Goal: Find specific page/section

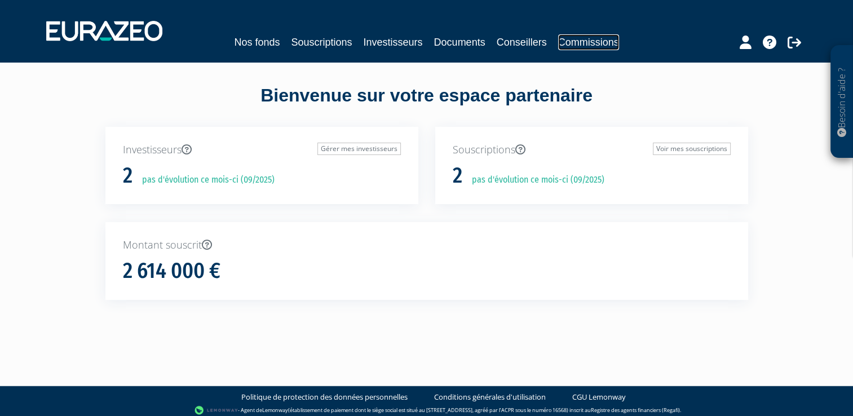
click at [579, 45] on link "Commissions" at bounding box center [588, 42] width 61 height 16
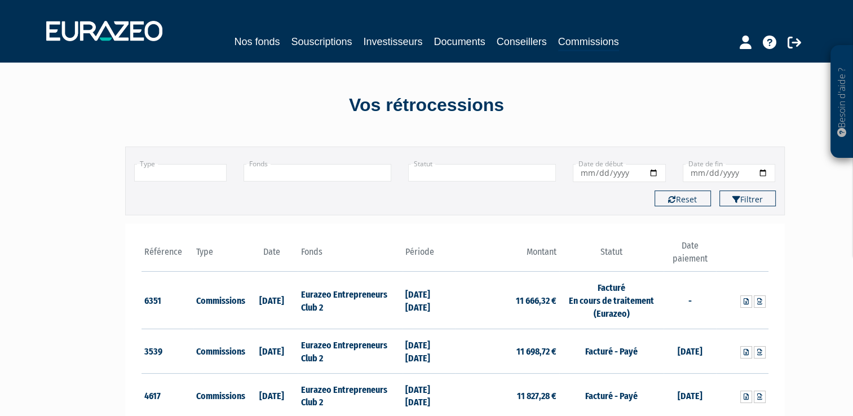
scroll to position [36, 0]
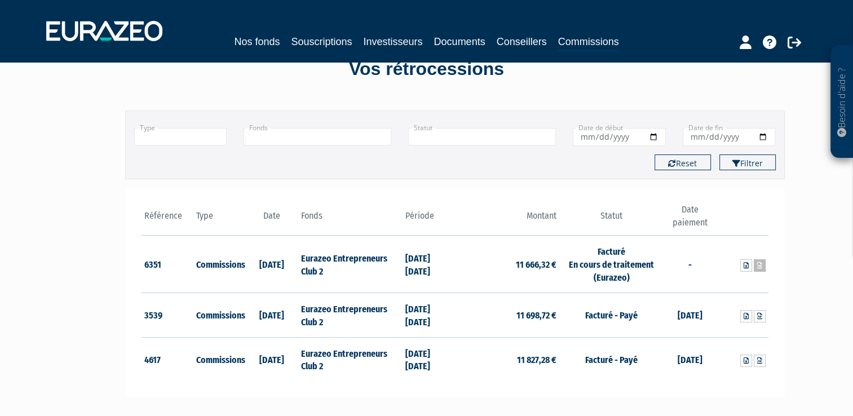
click at [762, 266] on icon at bounding box center [759, 265] width 5 height 7
click at [761, 264] on icon at bounding box center [759, 265] width 5 height 7
click at [791, 41] on icon at bounding box center [795, 43] width 14 height 14
